Goal: Find specific page/section: Find specific page/section

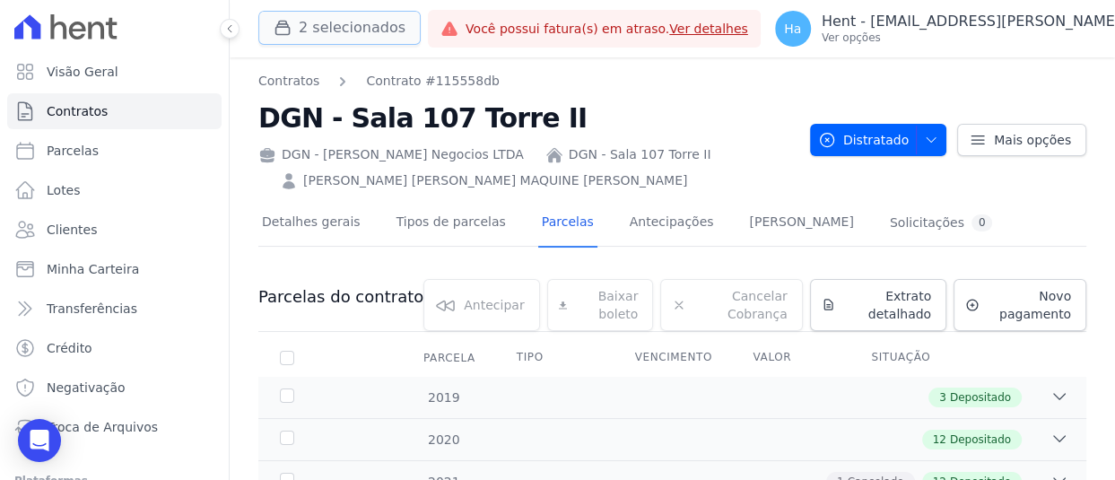
click at [305, 21] on button "2 selecionados" at bounding box center [339, 28] width 162 height 34
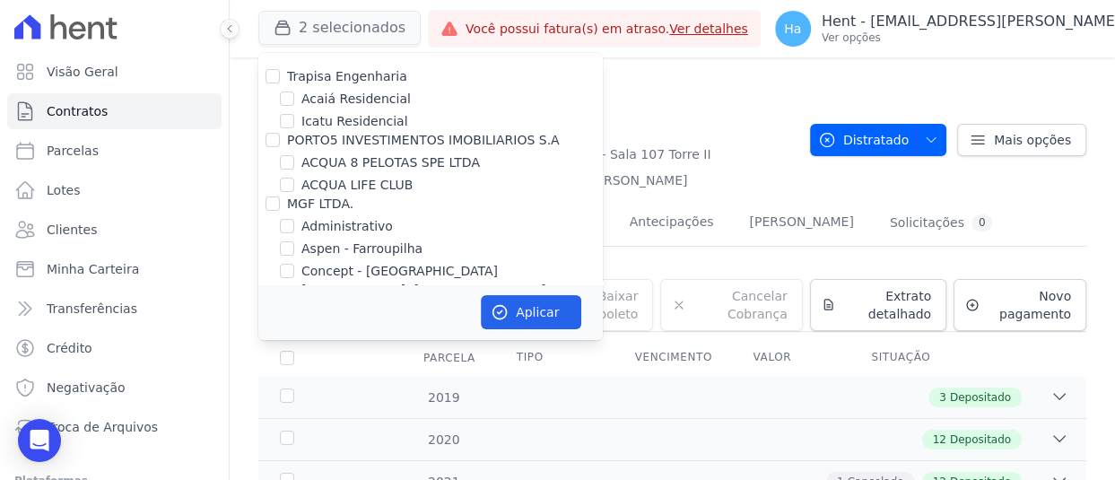
scroll to position [3682, 0]
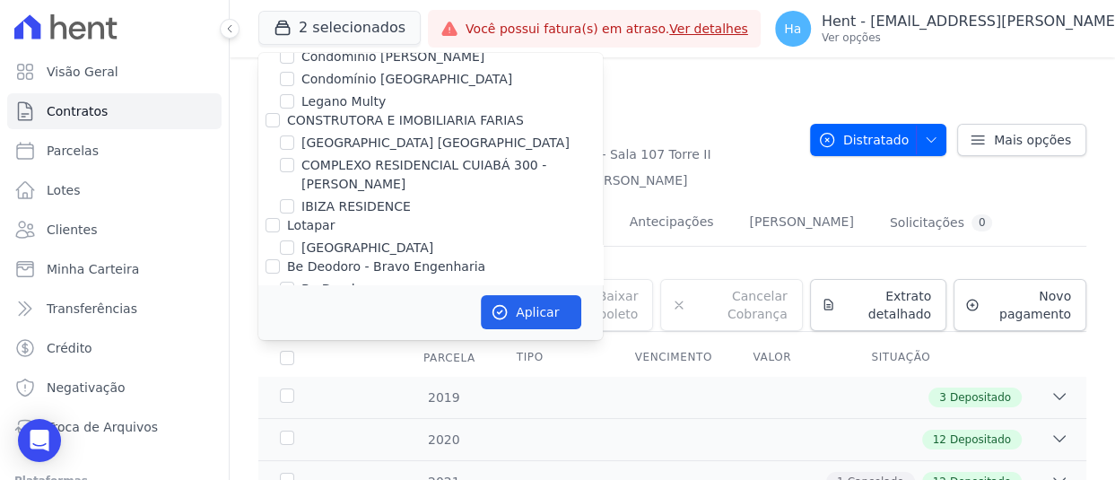
click at [289, 218] on label "Lotapar" at bounding box center [311, 225] width 48 height 14
click at [280, 218] on input "Lotapar" at bounding box center [273, 225] width 14 height 14
checkbox input "true"
click at [553, 308] on button "Aplicar" at bounding box center [531, 312] width 100 height 34
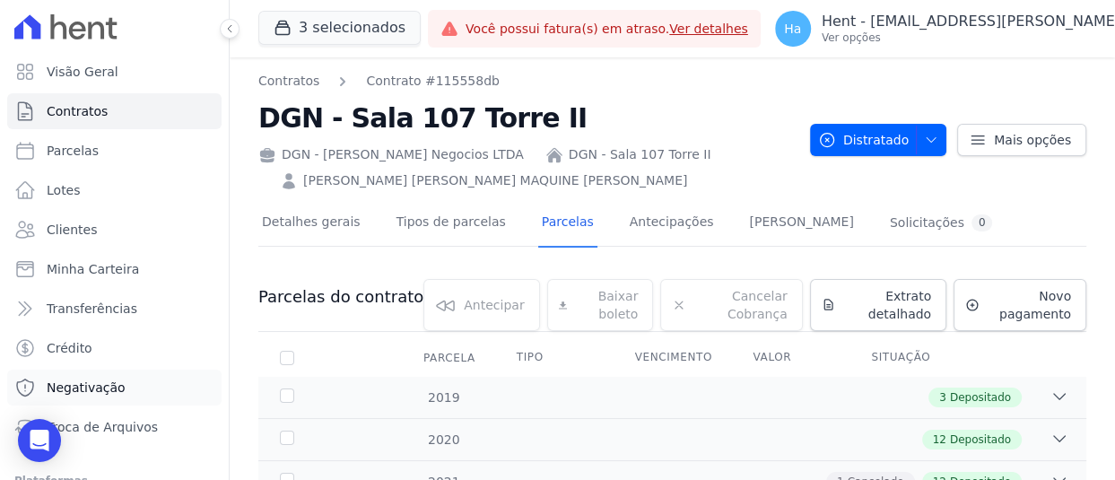
click at [123, 395] on link "Negativação" at bounding box center [114, 388] width 214 height 36
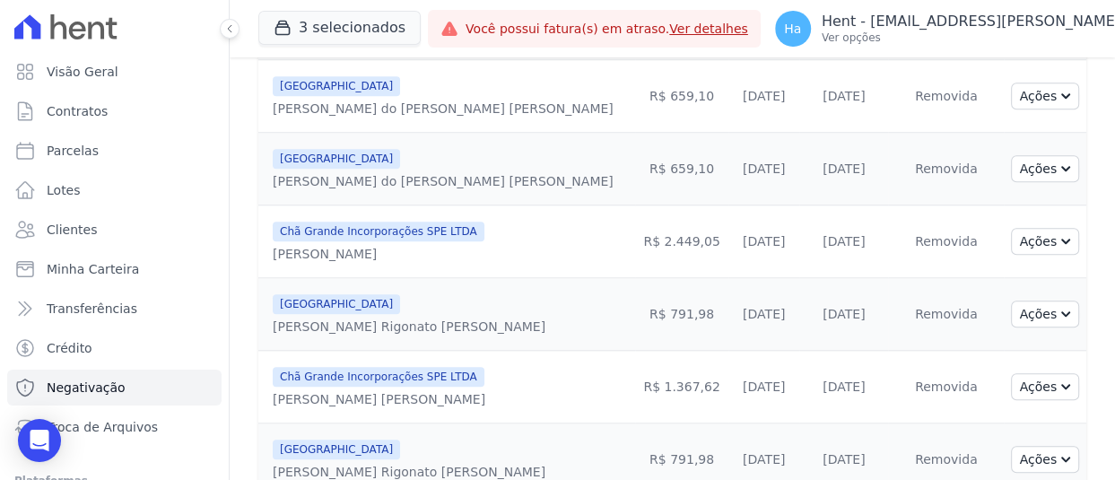
scroll to position [1076, 0]
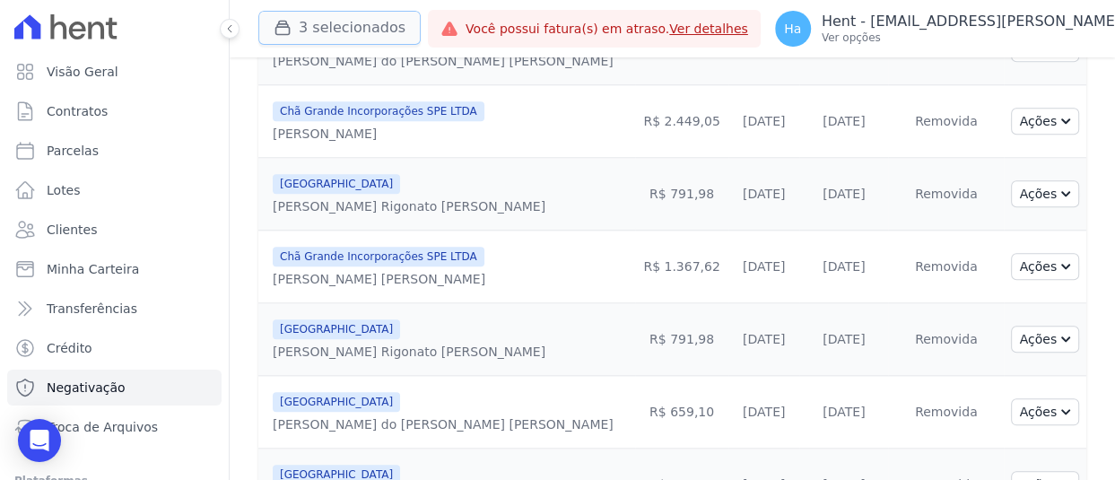
click at [335, 33] on button "3 selecionados" at bounding box center [339, 28] width 162 height 34
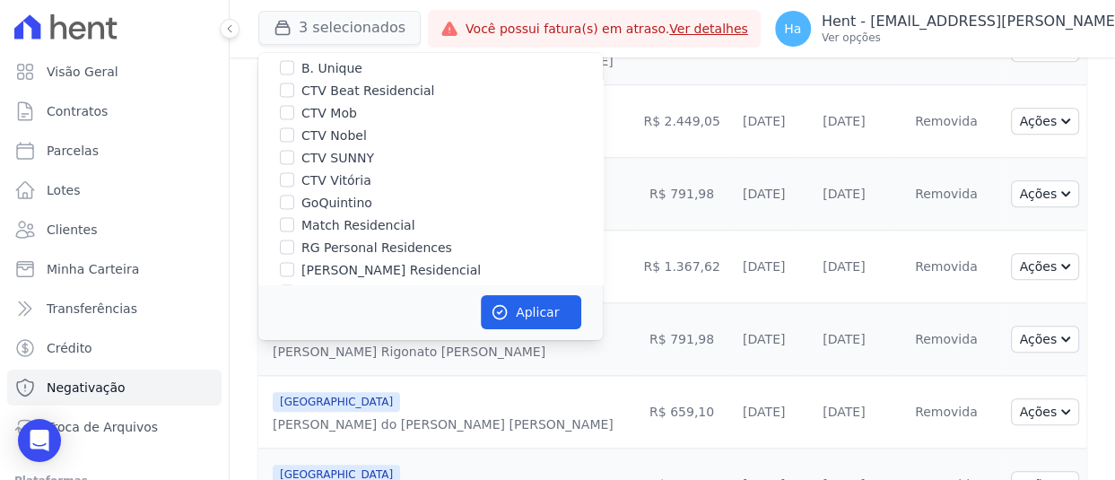
scroll to position [4258, 0]
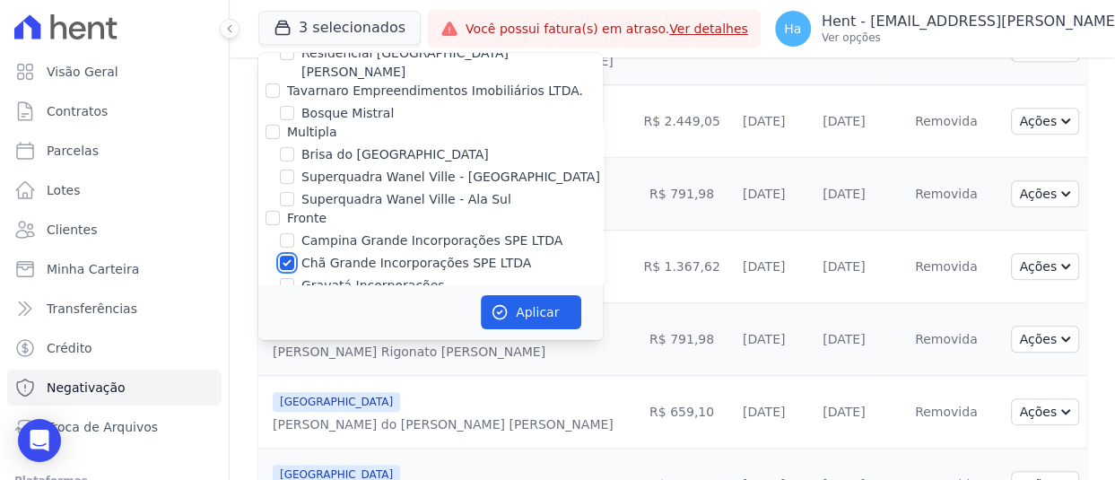
click at [282, 256] on input "Chã Grande Incorporações SPE LTDA" at bounding box center [287, 263] width 14 height 14
checkbox input "false"
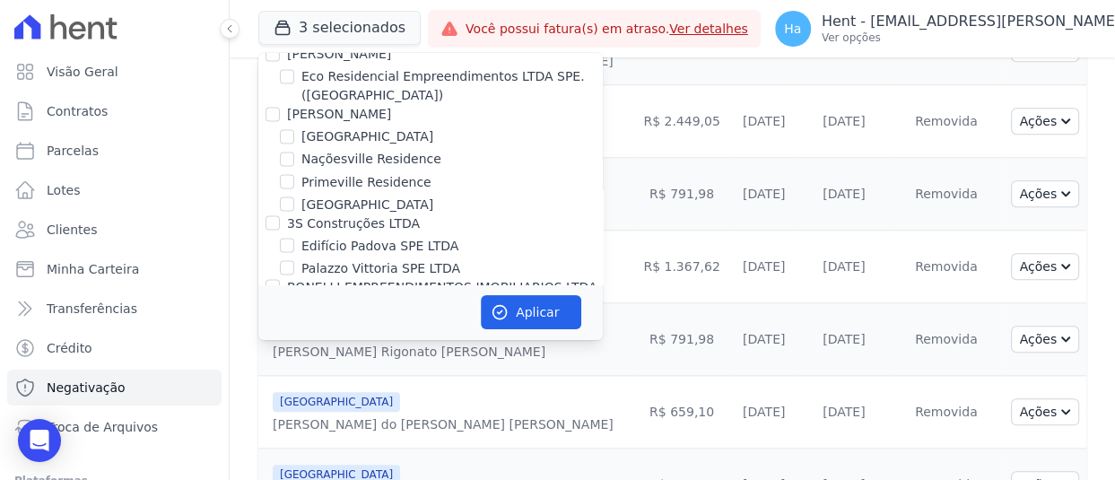
scroll to position [5656, 0]
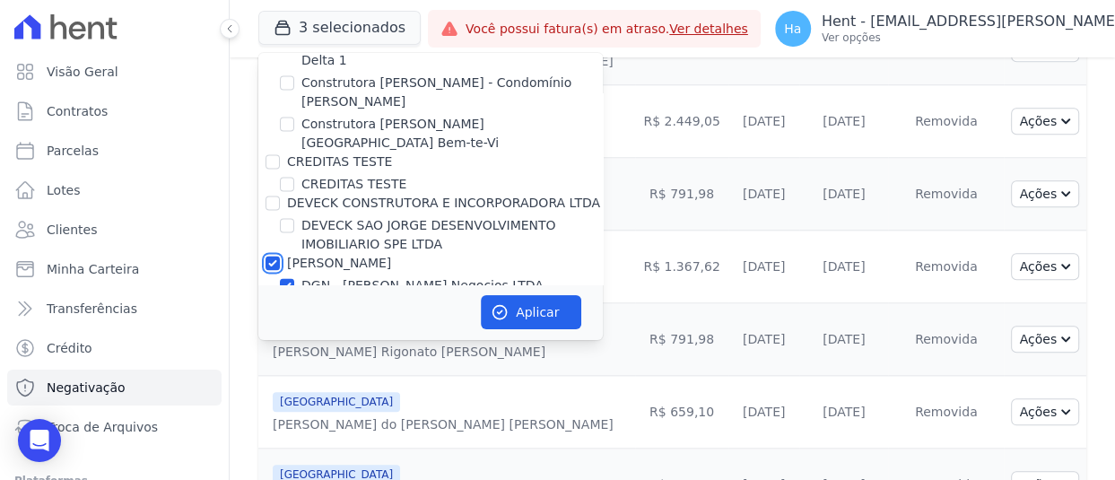
click at [270, 256] on input "[PERSON_NAME]" at bounding box center [273, 263] width 14 height 14
checkbox input "false"
click at [512, 301] on button "Aplicar" at bounding box center [531, 312] width 100 height 34
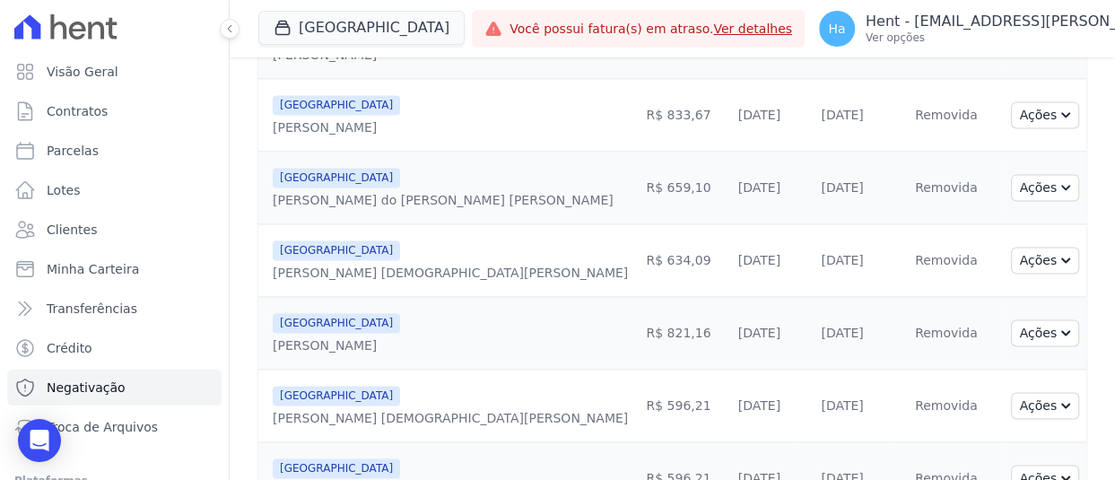
scroll to position [1698, 0]
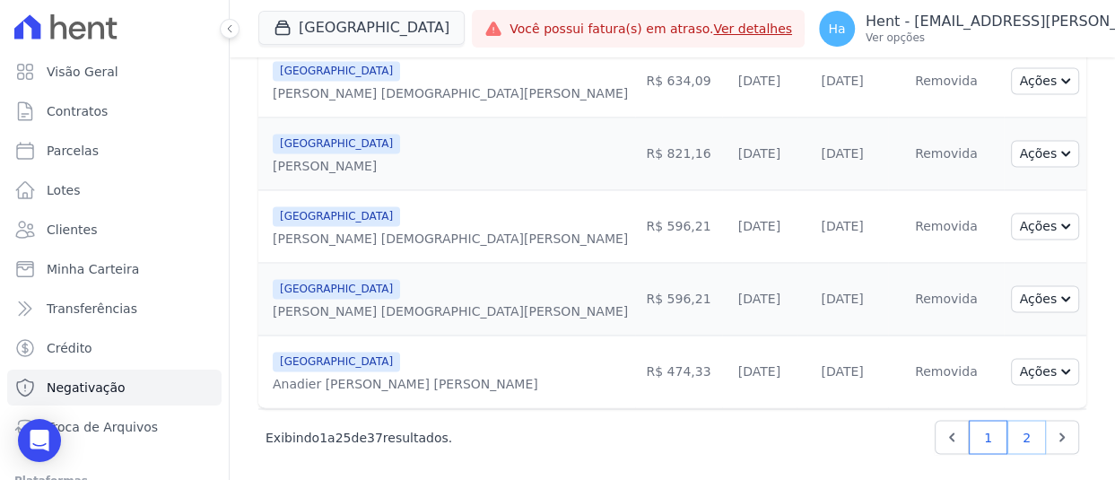
click at [1007, 436] on link "2" at bounding box center [1026, 437] width 39 height 34
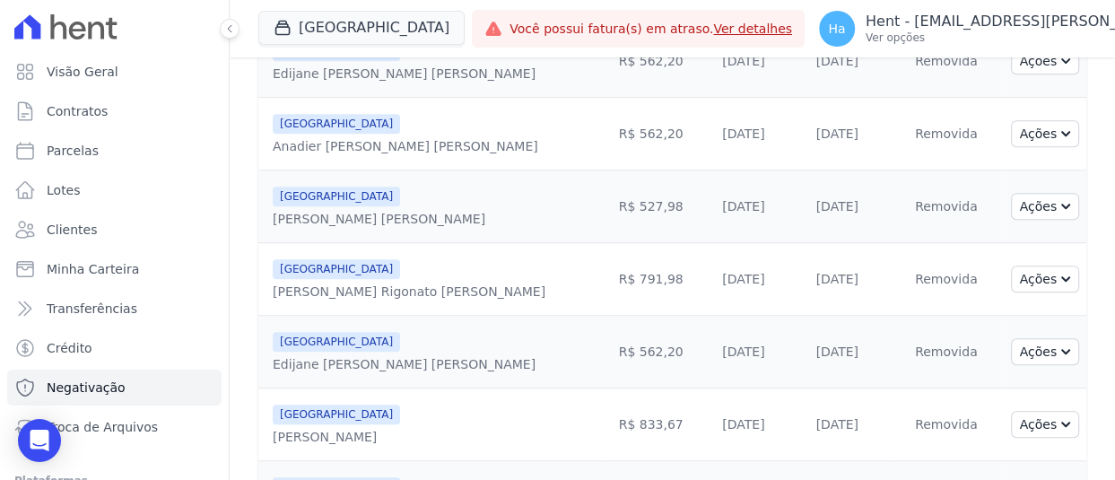
scroll to position [749, 0]
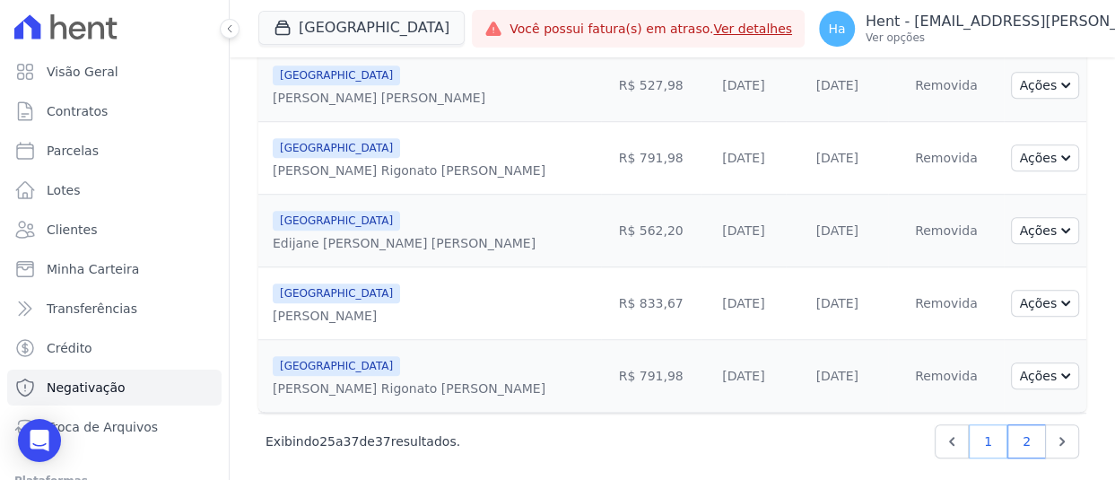
click at [978, 433] on link "1" at bounding box center [988, 441] width 39 height 34
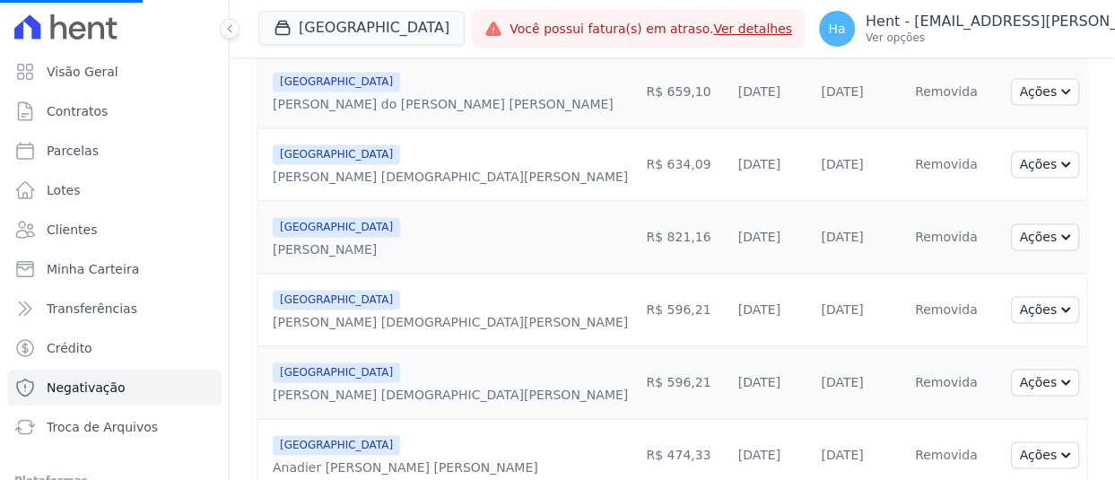
scroll to position [1698, 0]
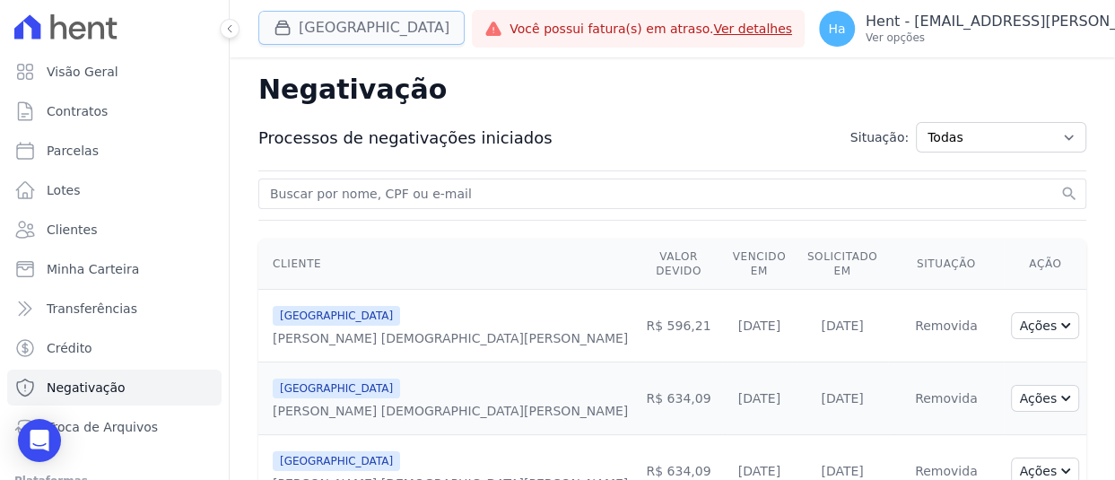
click at [364, 27] on button "[GEOGRAPHIC_DATA]" at bounding box center [361, 28] width 206 height 34
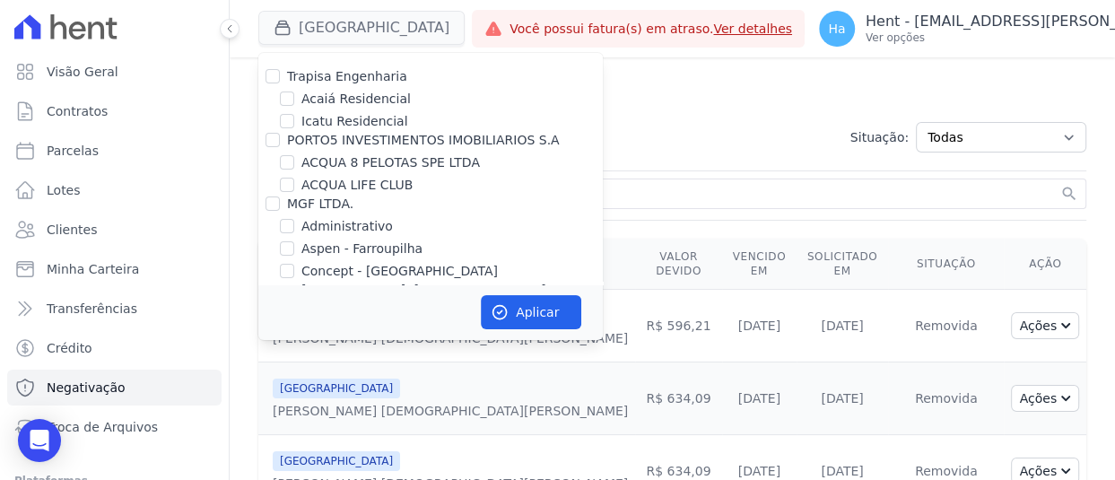
scroll to position [1986, 0]
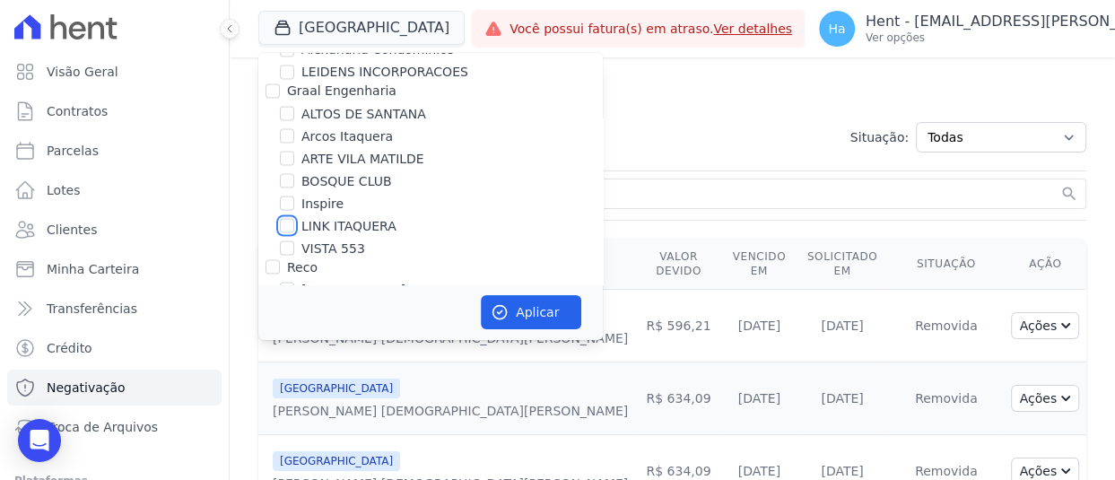
click at [289, 218] on input "LINK ITAQUERA" at bounding box center [287, 225] width 14 height 14
checkbox input "true"
click at [522, 312] on button "Aplicar" at bounding box center [531, 312] width 100 height 34
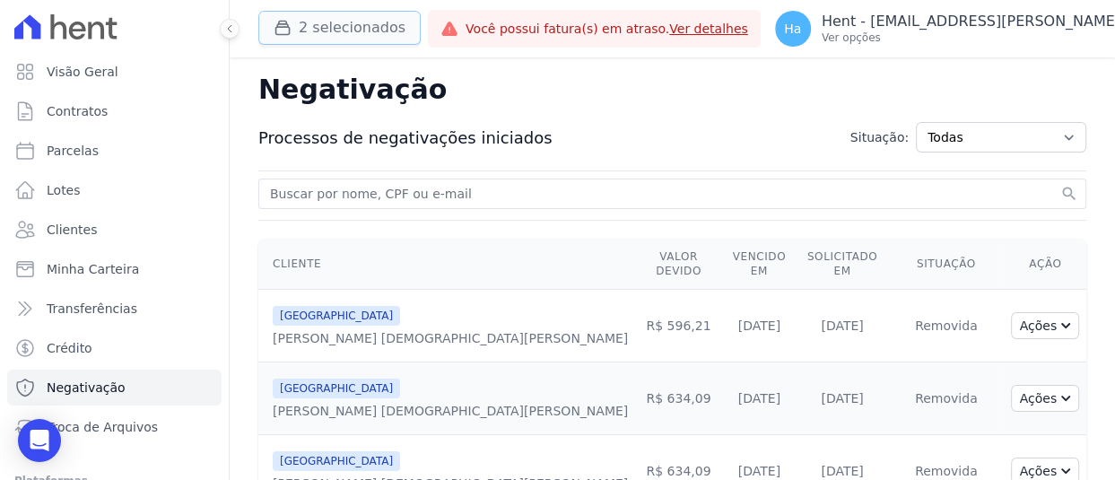
click at [355, 29] on button "2 selecionados" at bounding box center [339, 28] width 162 height 34
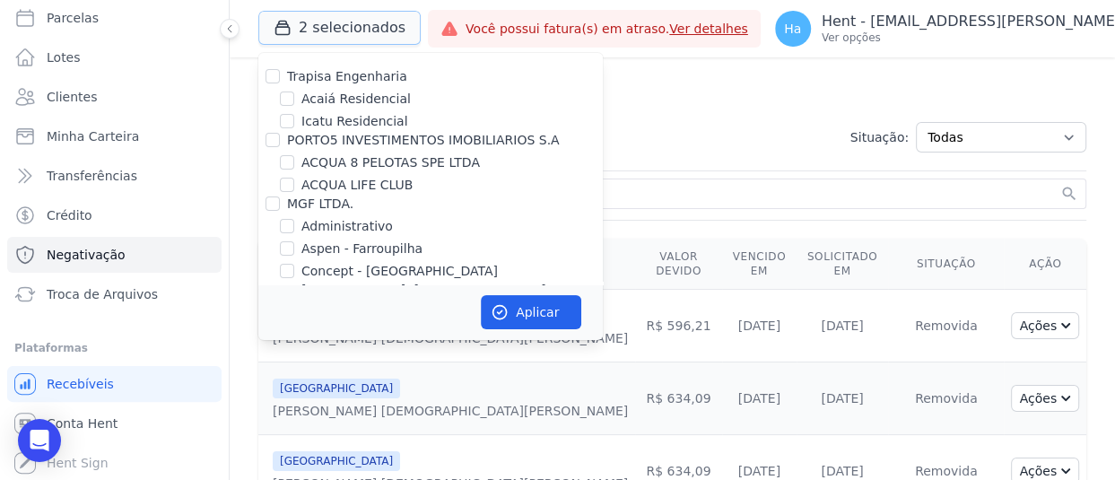
scroll to position [134, 0]
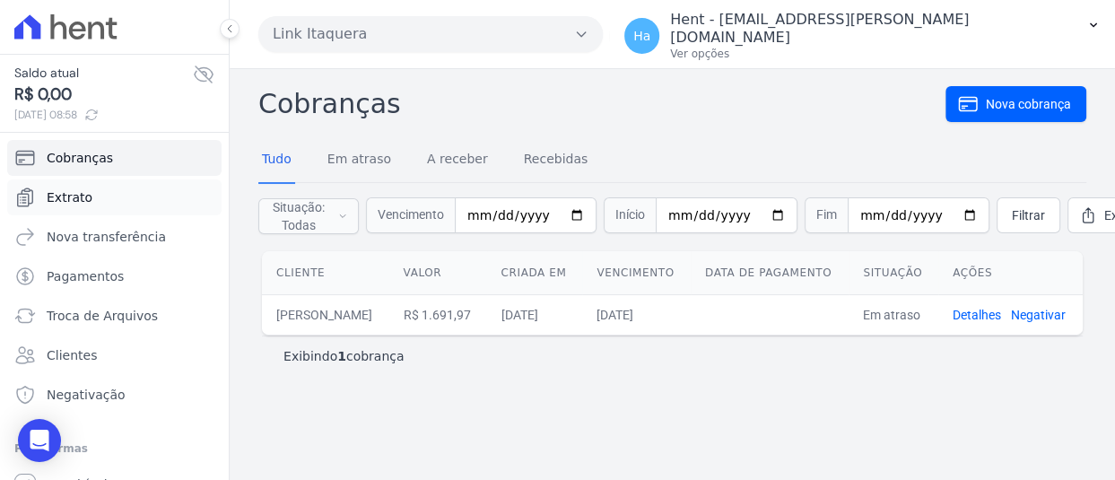
click at [80, 191] on span "Extrato" at bounding box center [70, 197] width 46 height 18
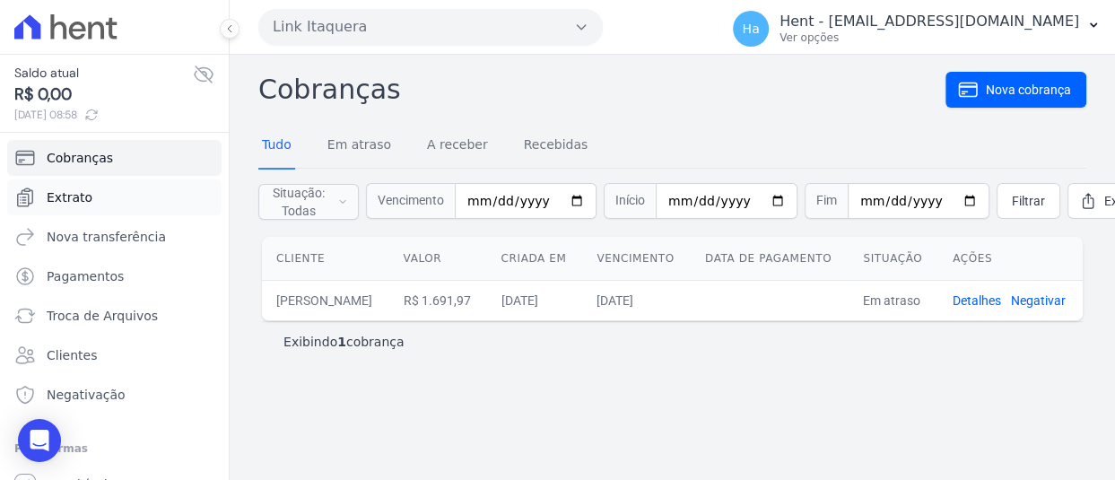
click at [72, 205] on span "Extrato" at bounding box center [70, 197] width 46 height 18
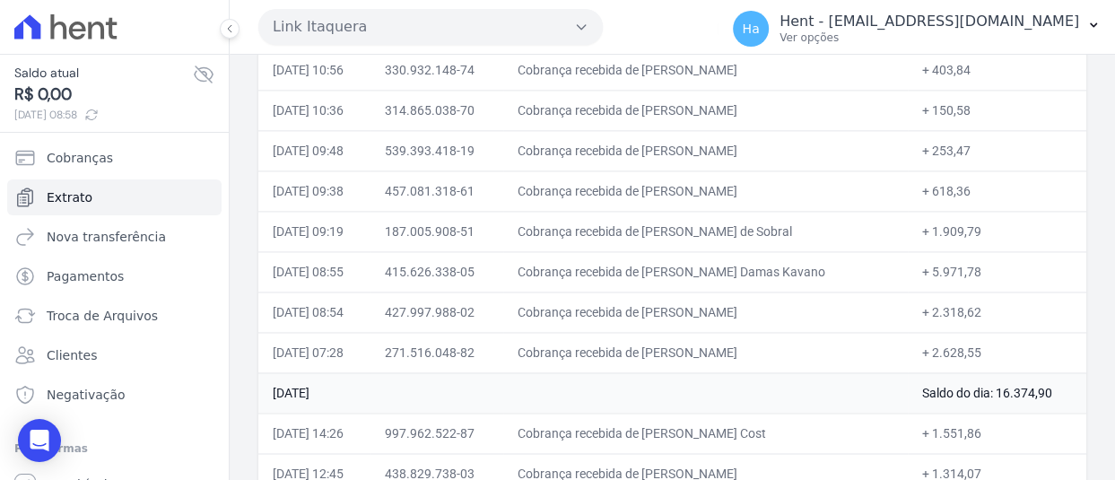
scroll to position [4709, 0]
